Goal: Task Accomplishment & Management: Use online tool/utility

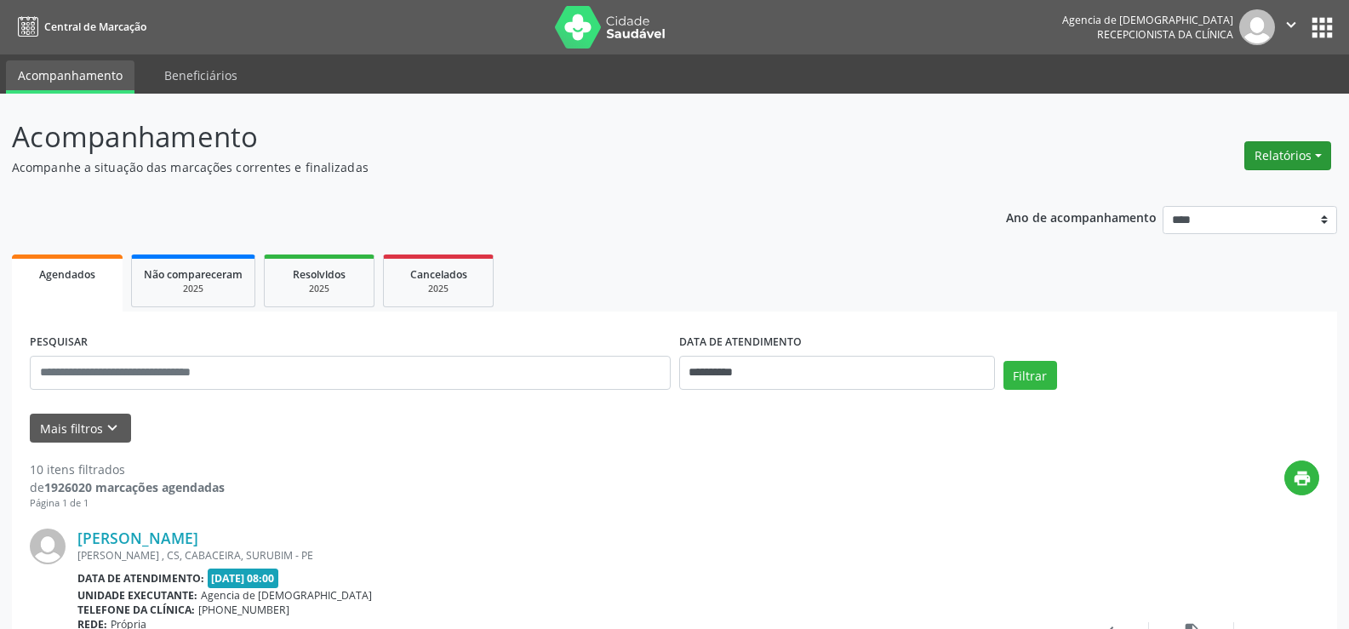
click at [1256, 154] on button "Relatórios" at bounding box center [1287, 155] width 87 height 29
click at [1191, 197] on link "Agendamentos" at bounding box center [1240, 192] width 183 height 24
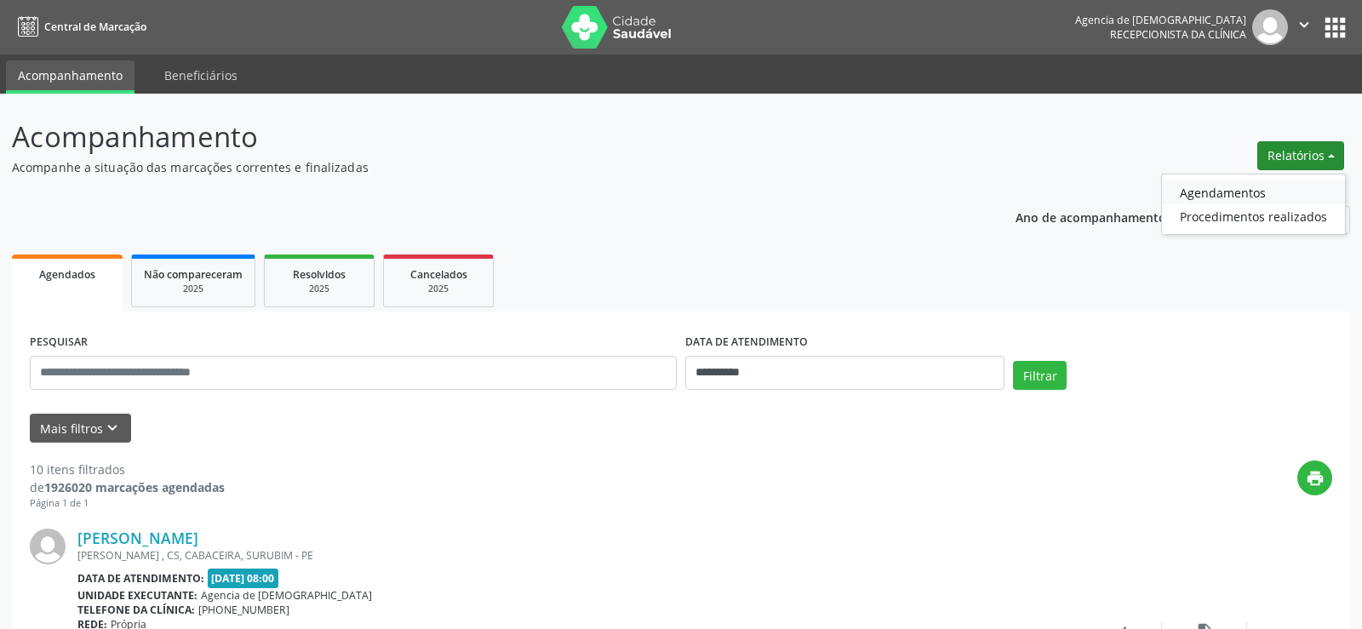
select select "*"
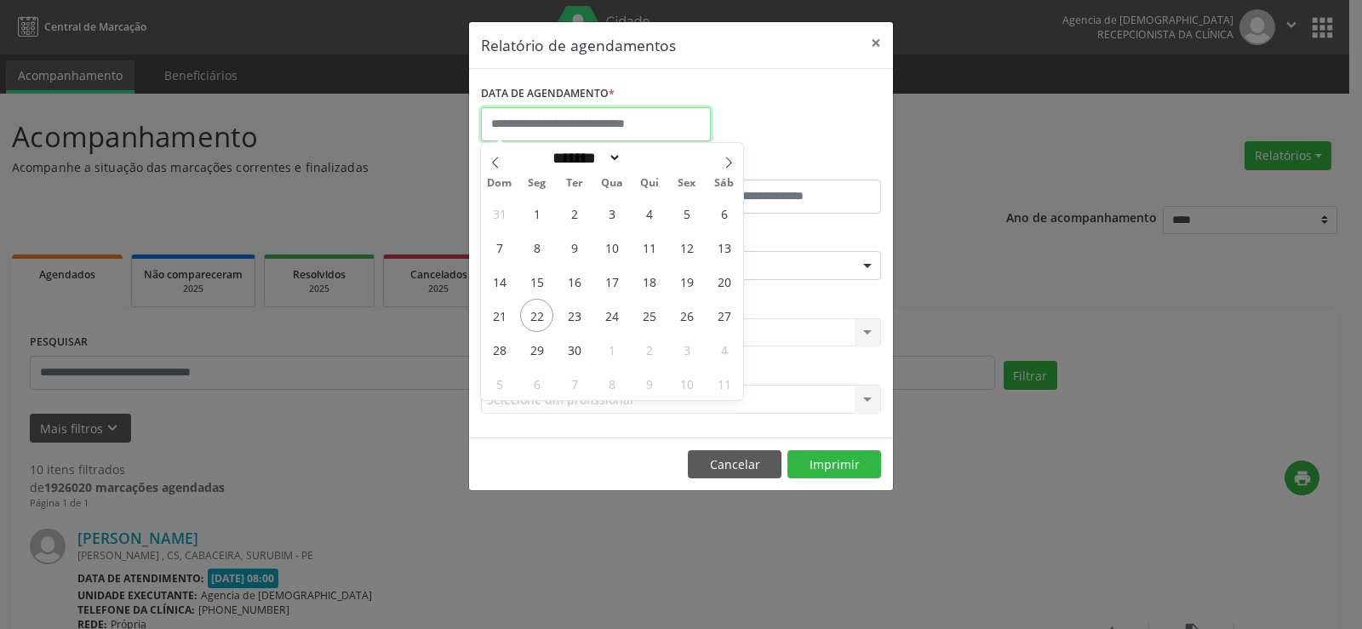
click at [630, 121] on input "text" at bounding box center [596, 124] width 230 height 34
click at [665, 313] on span "25" at bounding box center [648, 315] width 33 height 33
type input "**********"
click at [683, 310] on span "26" at bounding box center [686, 315] width 33 height 33
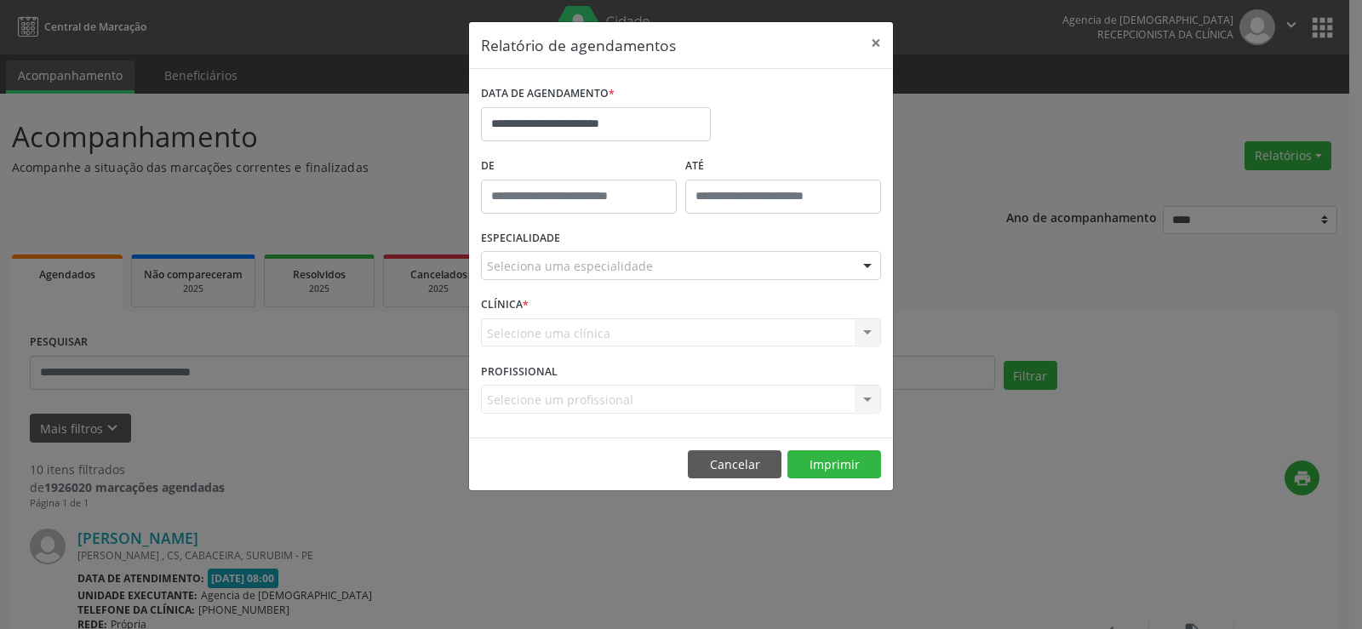
click at [612, 254] on div "Seleciona uma especialidade" at bounding box center [681, 265] width 400 height 29
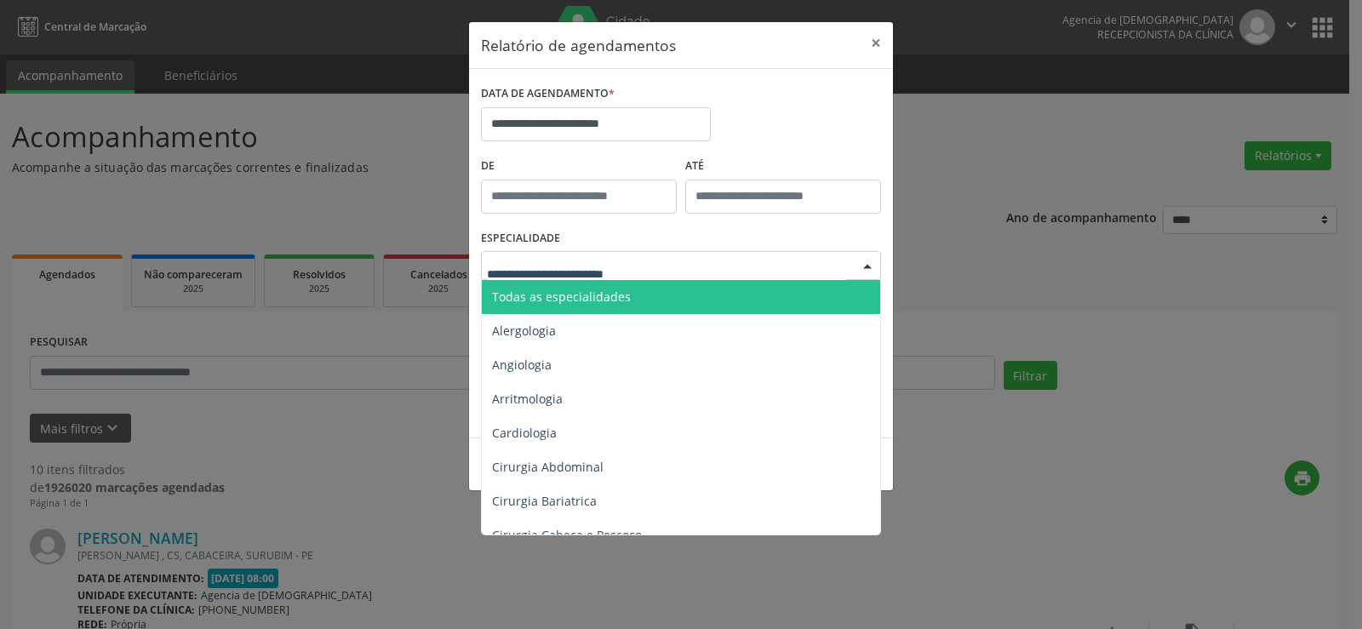
click at [614, 285] on span "Todas as especialidades" at bounding box center [682, 297] width 401 height 34
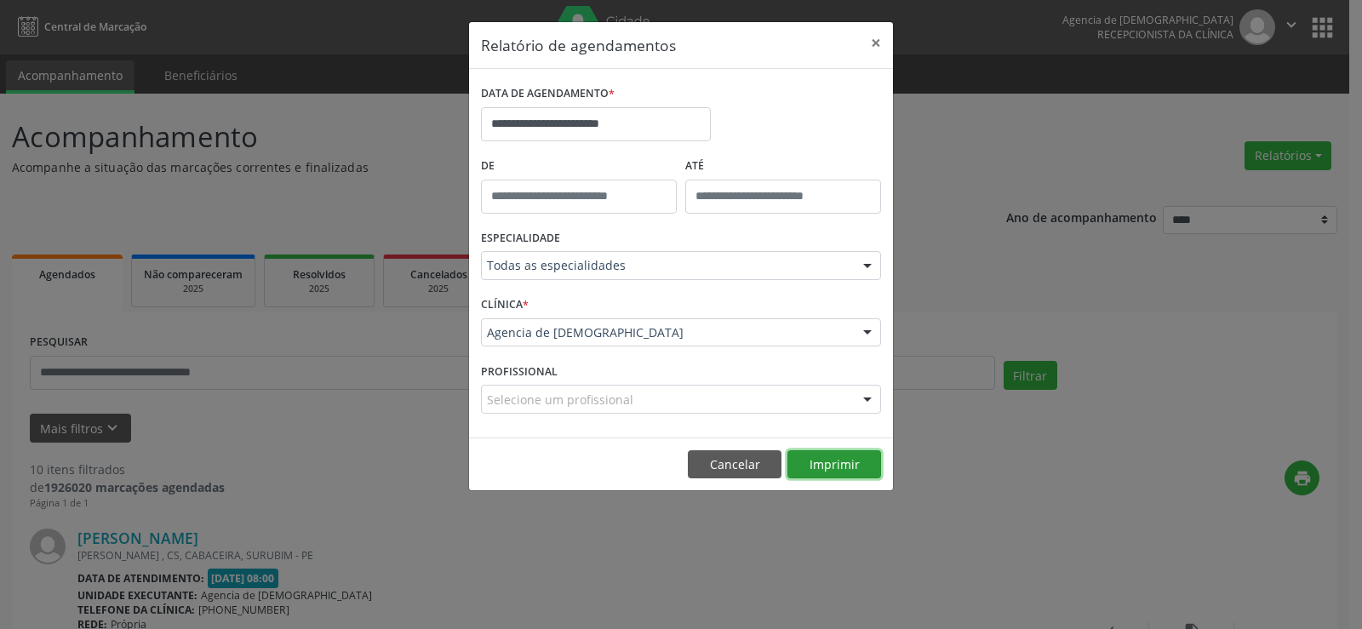
click at [803, 453] on button "Imprimir" at bounding box center [834, 464] width 94 height 29
